Goal: Task Accomplishment & Management: Complete application form

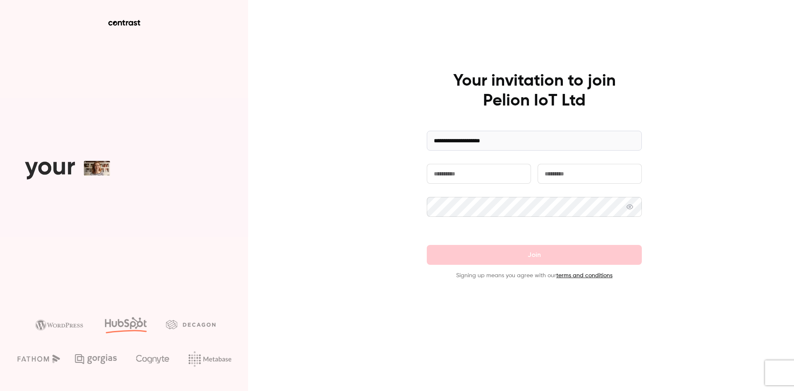
click at [457, 178] on input "text" at bounding box center [479, 174] width 104 height 20
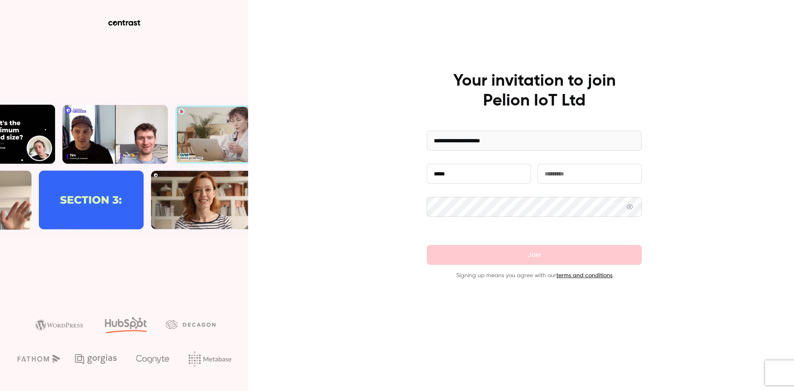
type input "*****"
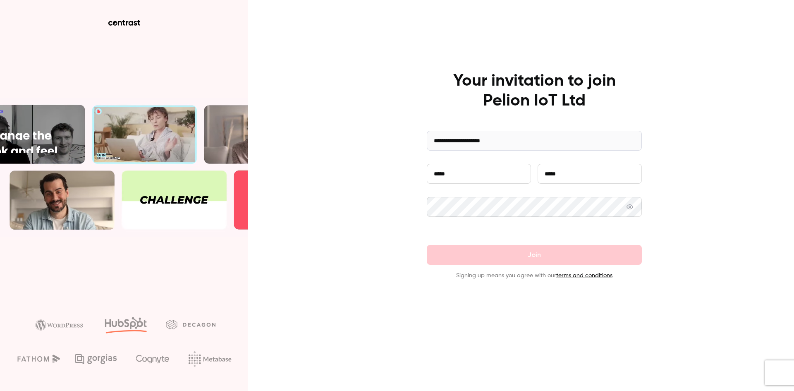
type input "*****"
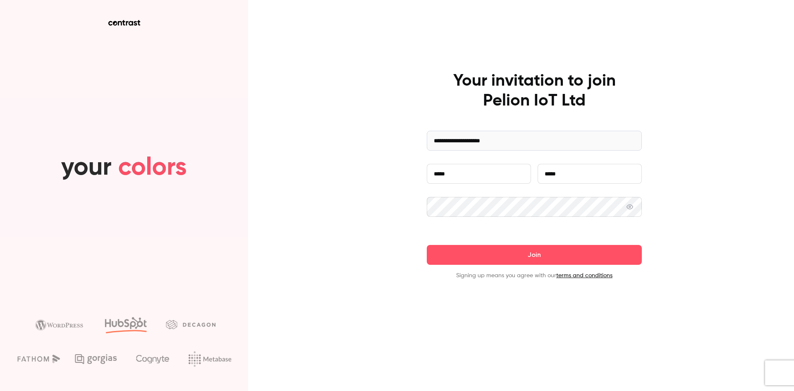
click at [427, 245] on button "Join" at bounding box center [534, 255] width 215 height 20
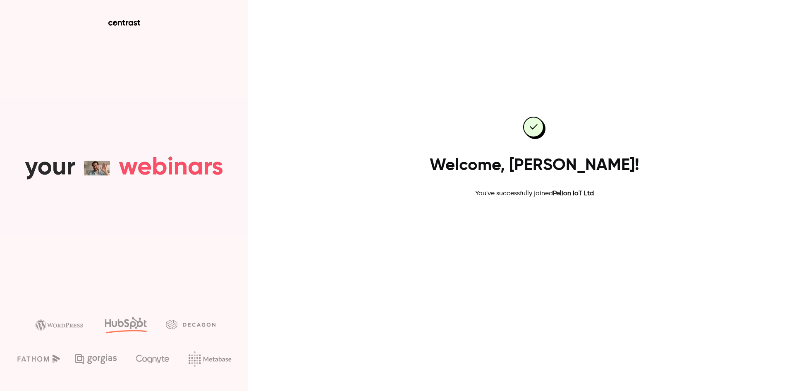
click at [521, 226] on link "Go to dashboard" at bounding box center [534, 225] width 70 height 20
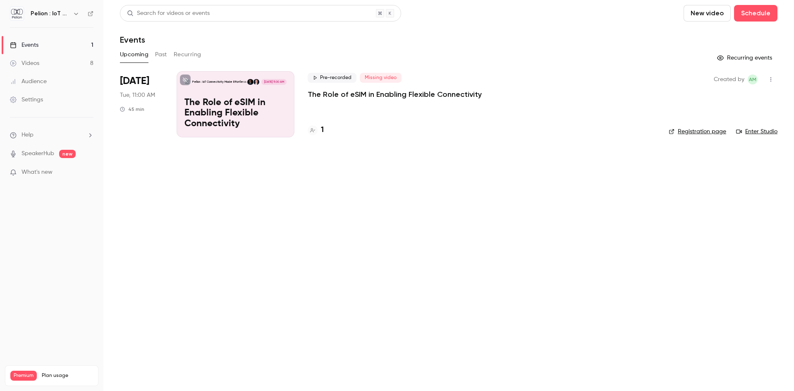
click at [403, 217] on main "Search for videos or events New video Schedule Events Upcoming Past Recurring R…" at bounding box center [448, 195] width 691 height 391
click at [370, 96] on p "The Role of eSIM in Enabling Flexible Connectivity" at bounding box center [395, 94] width 174 height 10
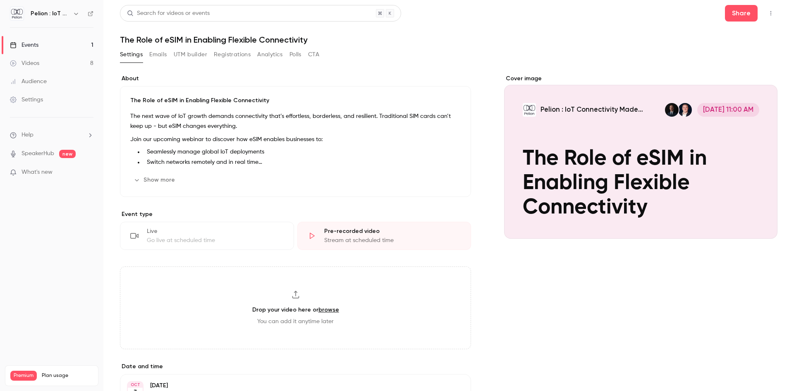
click at [50, 63] on link "Videos 8" at bounding box center [51, 63] width 103 height 18
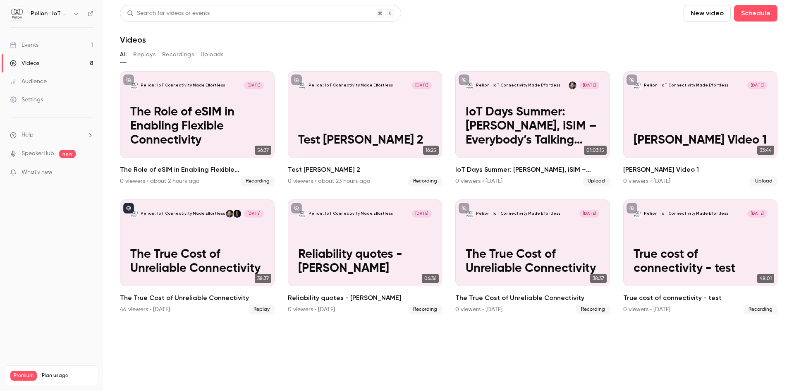
click at [42, 170] on span "What's new" at bounding box center [37, 172] width 31 height 9
click at [456, 27] on div at bounding box center [397, 195] width 794 height 391
click at [41, 59] on link "Videos 8" at bounding box center [51, 63] width 103 height 18
